Goal: Find contact information: Find contact information

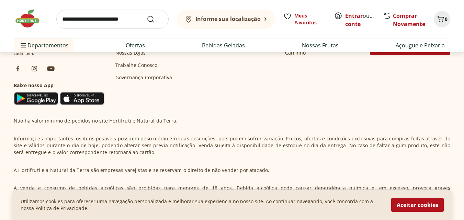
scroll to position [1865, 0]
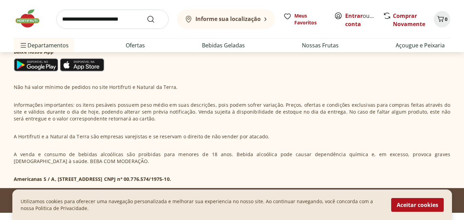
scroll to position [1968, 0]
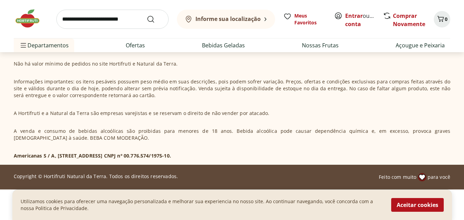
click at [105, 162] on section "Hortifruti é o seu vizinho especialista em produtos frescos e naturais. Nas nos…" at bounding box center [232, 45] width 464 height 240
click at [105, 158] on p "Americanas S / A, [STREET_ADDRESS] CNPJ nº 00.776.574/1975-10." at bounding box center [92, 156] width 157 height 7
